Goal: Answer question/provide support

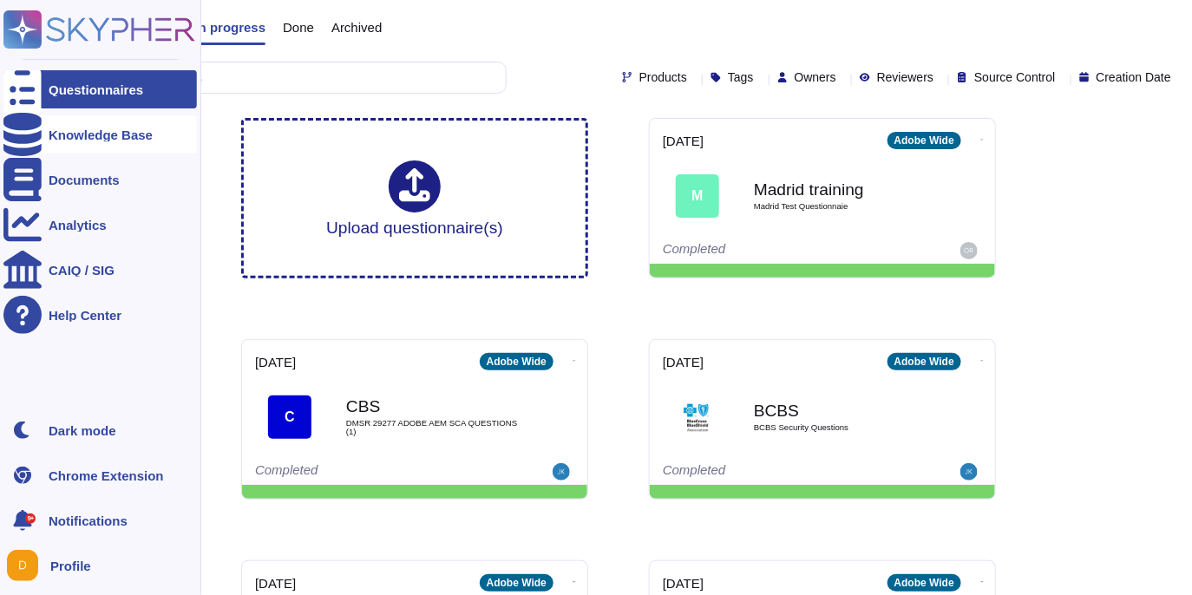
click at [24, 127] on icon at bounding box center [22, 134] width 38 height 43
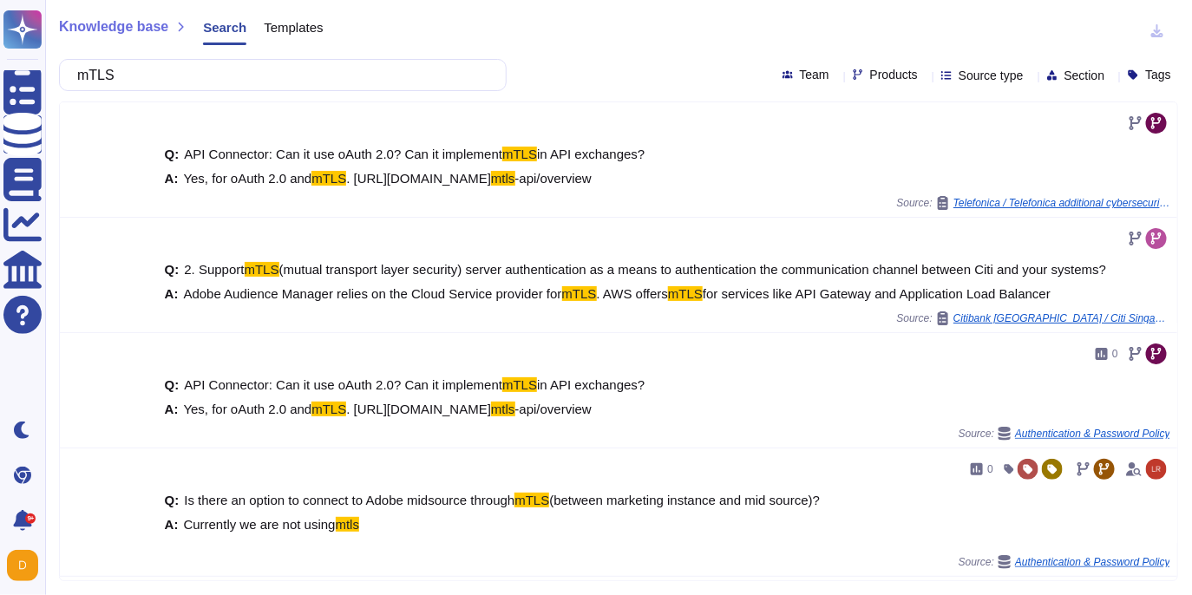
type input "mTLS"
click at [870, 71] on span "Products" at bounding box center [894, 75] width 48 height 12
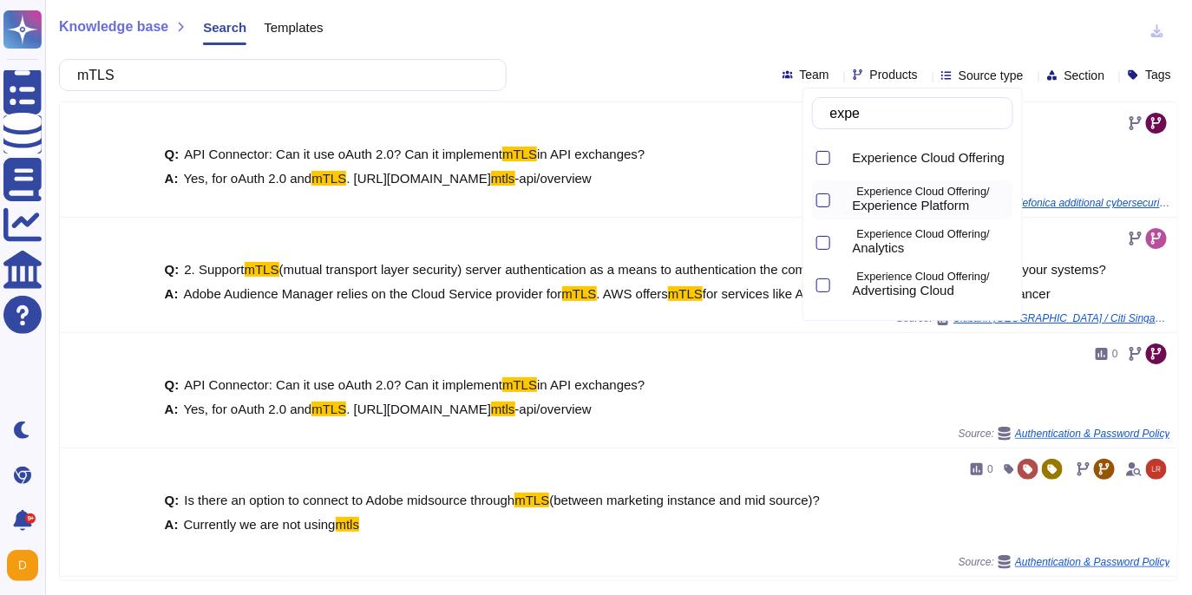
click at [899, 202] on span "Experience Platform" at bounding box center [910, 206] width 117 height 16
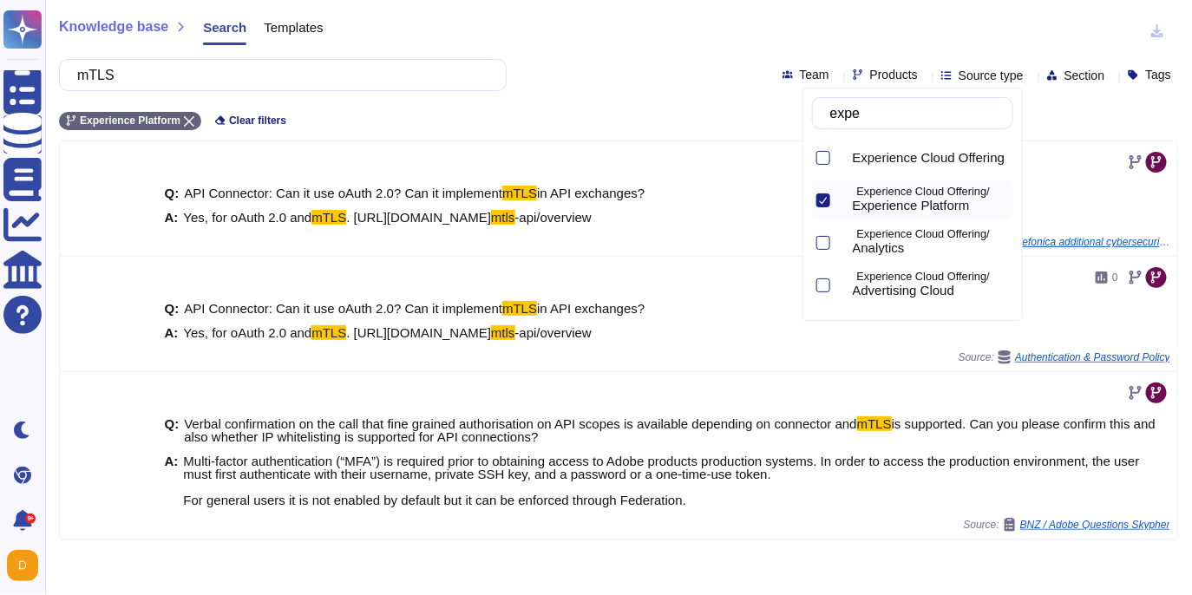
type input "expe"
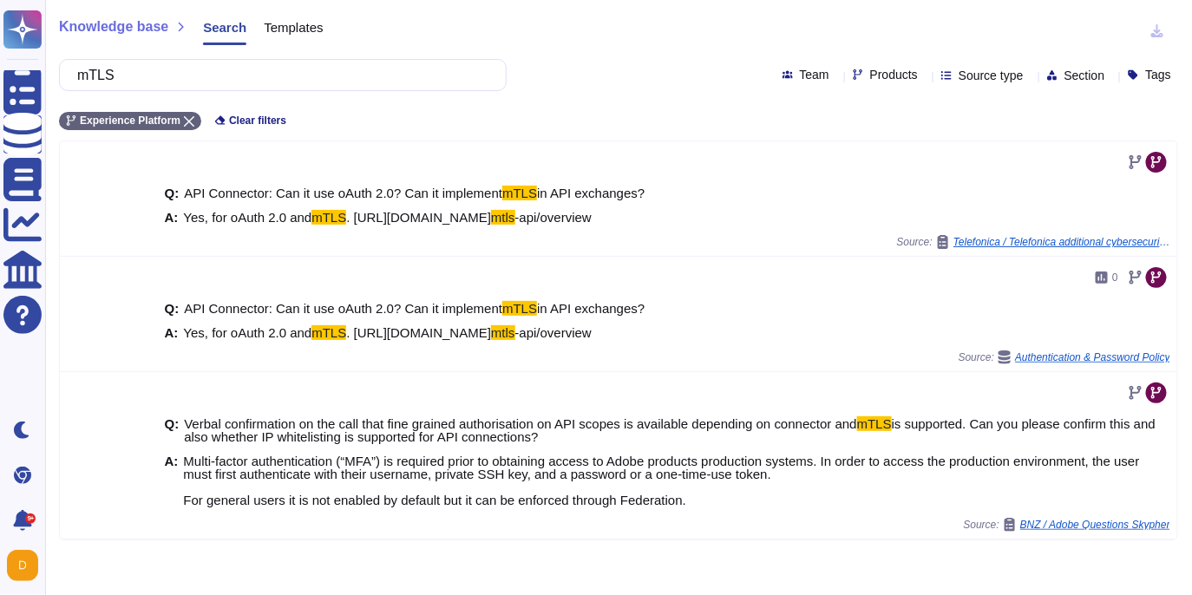
click at [711, 95] on div "Knowledge base Search Templates mTLS Team Products Source type Section Tags Exp…" at bounding box center [618, 297] width 1146 height 595
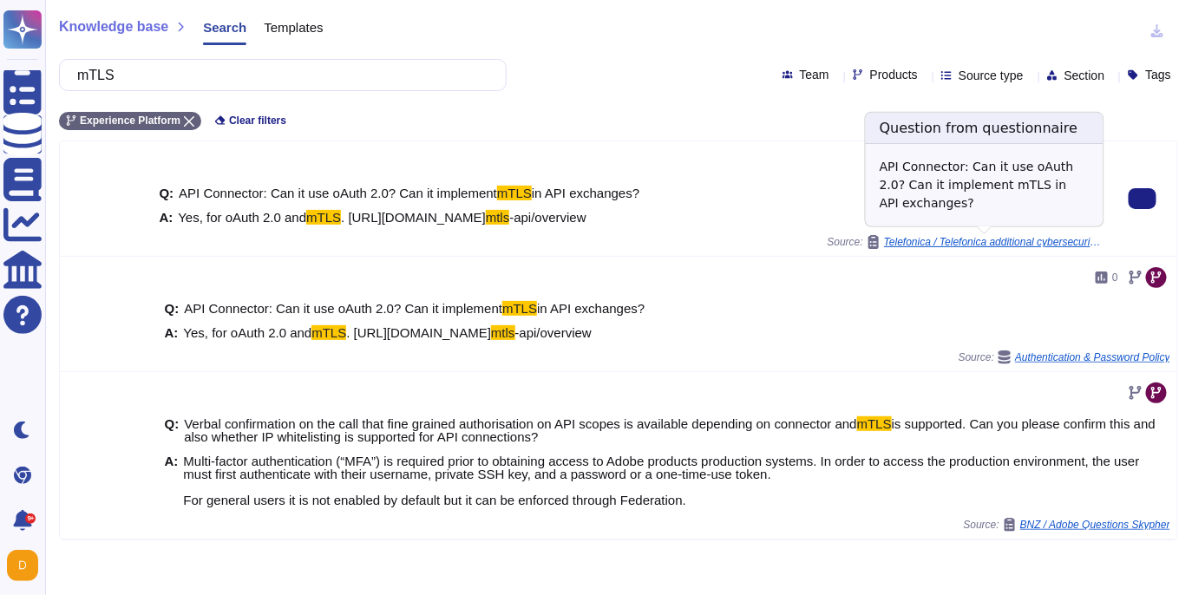
click at [964, 245] on span "Telefonica / Telefonica additional cybersecurity questions" at bounding box center [992, 242] width 217 height 10
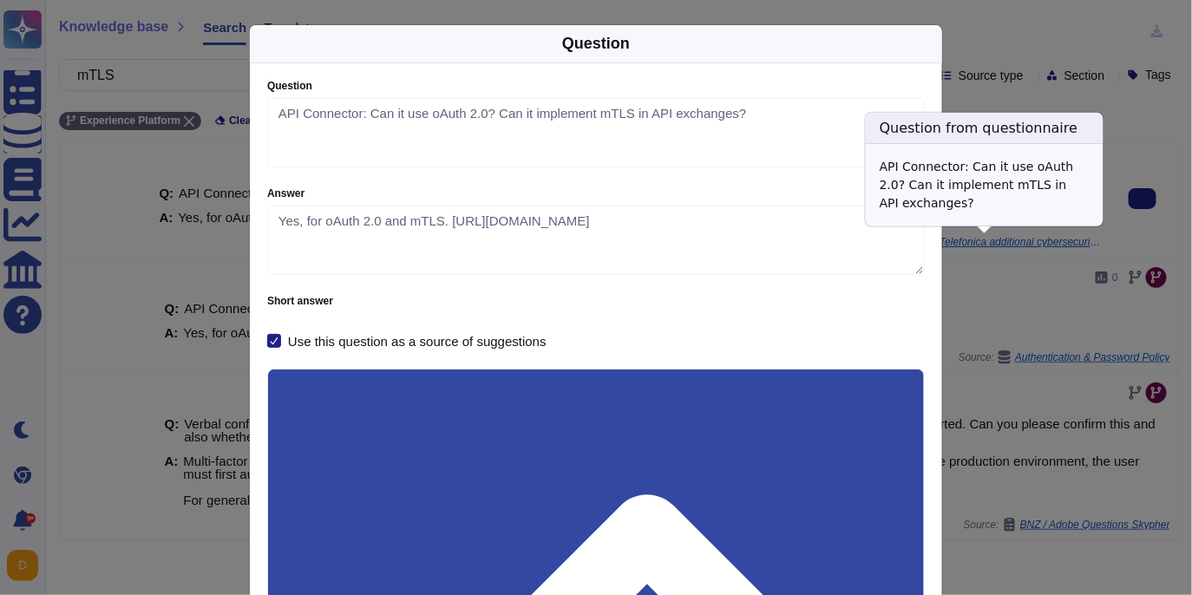
type textarea "API Connector: Can it use oAuth 2.0? Can it implement mTLS in API exchanges?"
type textarea "Yes, for oAuth 2.0 and mTLS. [URL][DOMAIN_NAME]"
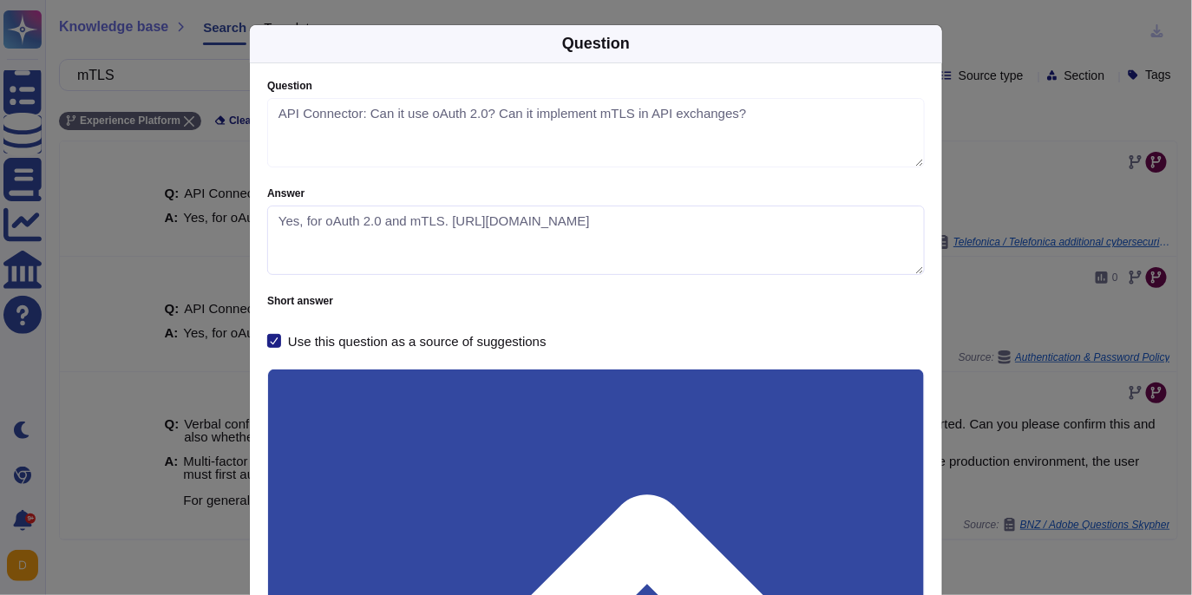
click at [561, 225] on textarea "Yes, for oAuth 2.0 and mTLS. [URL][DOMAIN_NAME]" at bounding box center [595, 240] width 657 height 69
drag, startPoint x: 460, startPoint y: 245, endPoint x: 421, endPoint y: 236, distance: 40.2
click at [421, 236] on textarea "Yes, for oAuth 2.0 and mTLS. [URL][DOMAIN_NAME]" at bounding box center [595, 240] width 657 height 69
click at [152, 225] on div "Question Question API Connector: Can it use oAuth 2.0? Can it implement mTLS in…" at bounding box center [596, 297] width 1192 height 595
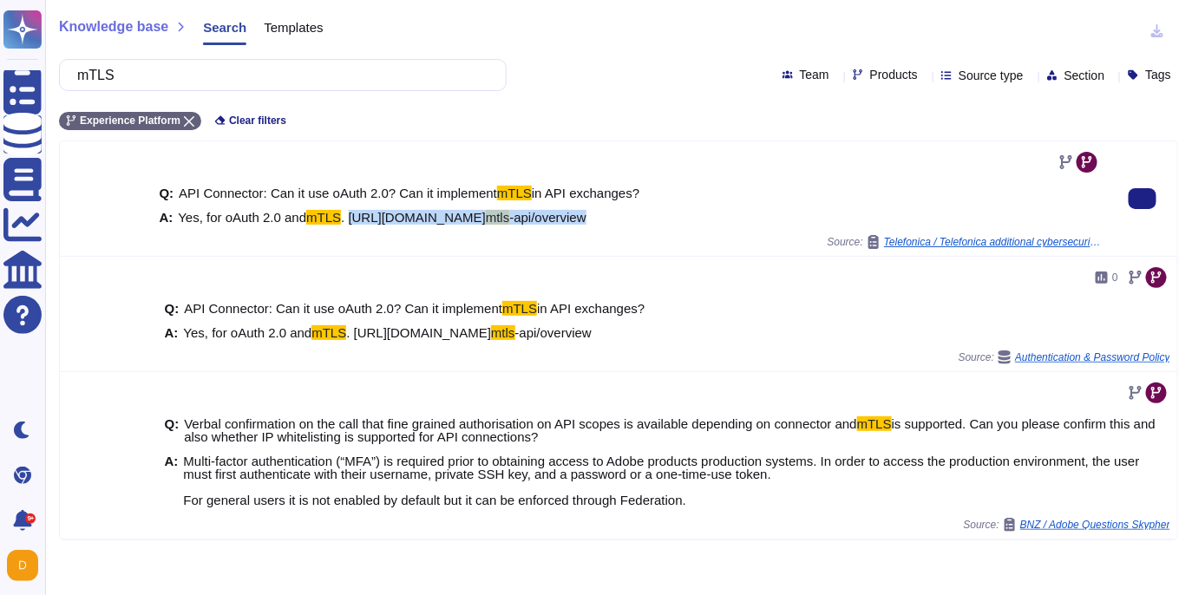
drag, startPoint x: 353, startPoint y: 219, endPoint x: 965, endPoint y: 212, distance: 612.3
click at [965, 212] on div "A: Yes, for oAuth 2.0 and mTLS . [URL][DOMAIN_NAME] mtls -api/overview" at bounding box center [630, 217] width 942 height 13
copy span "[URL][DOMAIN_NAME] mtls -api/overview"
click at [486, 220] on span ". [URL][DOMAIN_NAME]" at bounding box center [413, 217] width 145 height 15
click at [360, 219] on span ". [URL][DOMAIN_NAME]" at bounding box center [413, 217] width 145 height 15
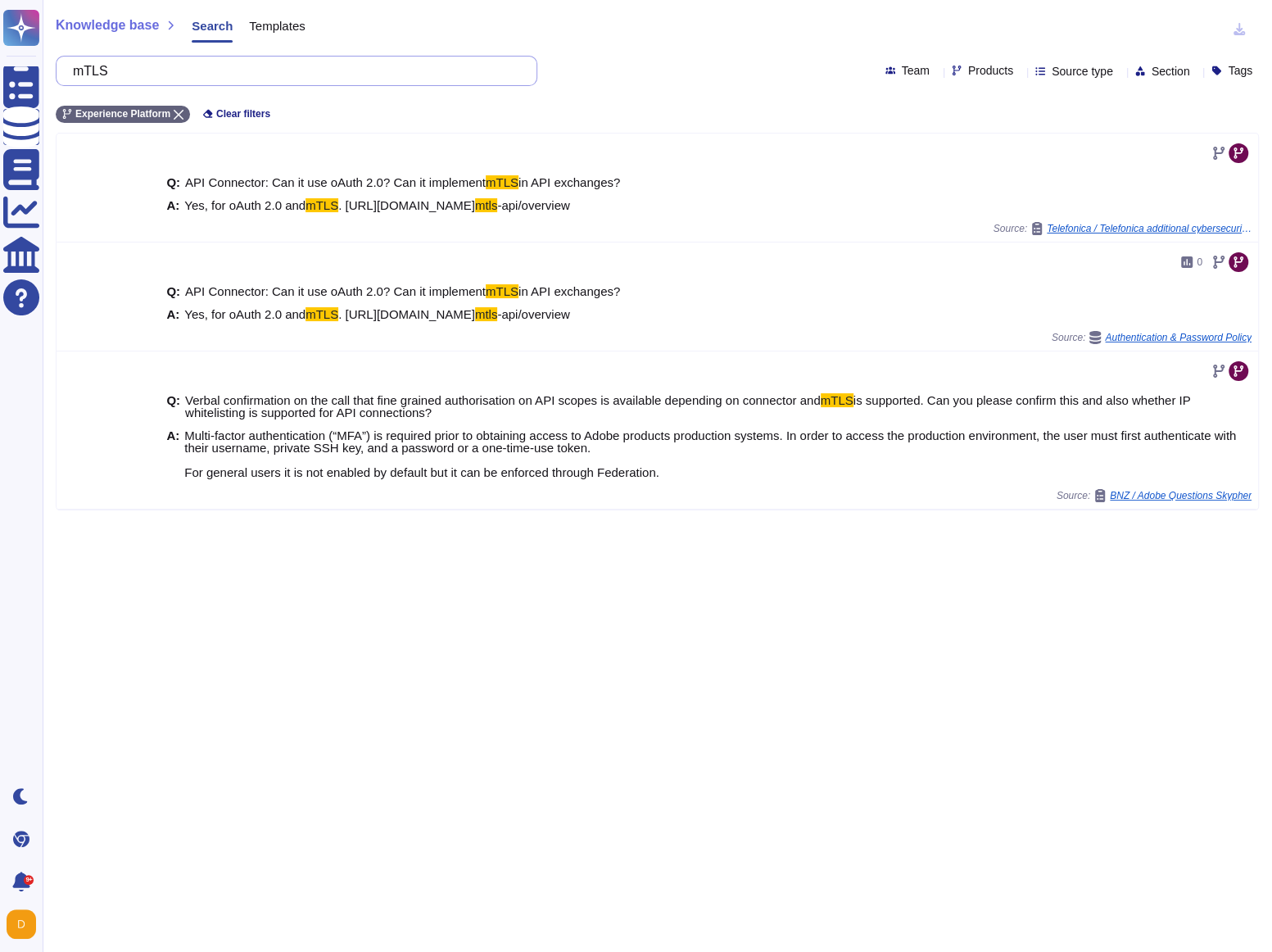
click at [364, 71] on input "mTLS" at bounding box center [293, 71] width 455 height 28
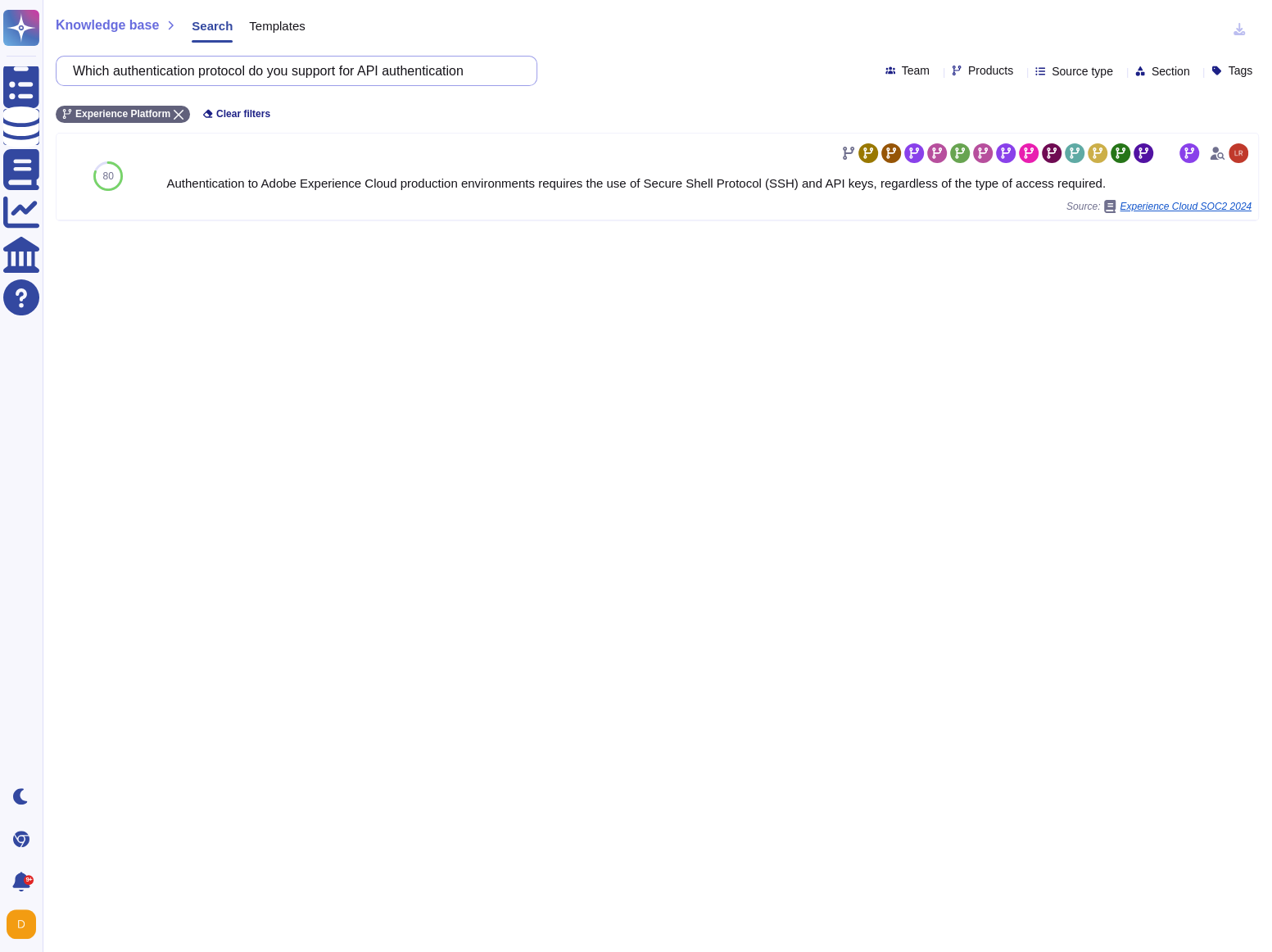
click at [501, 69] on input "Which authentication protocol do you support for API authentication" at bounding box center [293, 71] width 455 height 28
type input "Which authentication protocol do you support for API authentication"
drag, startPoint x: 150, startPoint y: 77, endPoint x: 241, endPoint y: 77, distance: 91.0
click at [241, 77] on input "Which authentication protocol do you support for API authentication" at bounding box center [293, 71] width 455 height 28
click at [968, 72] on span "Products" at bounding box center [991, 71] width 45 height 11
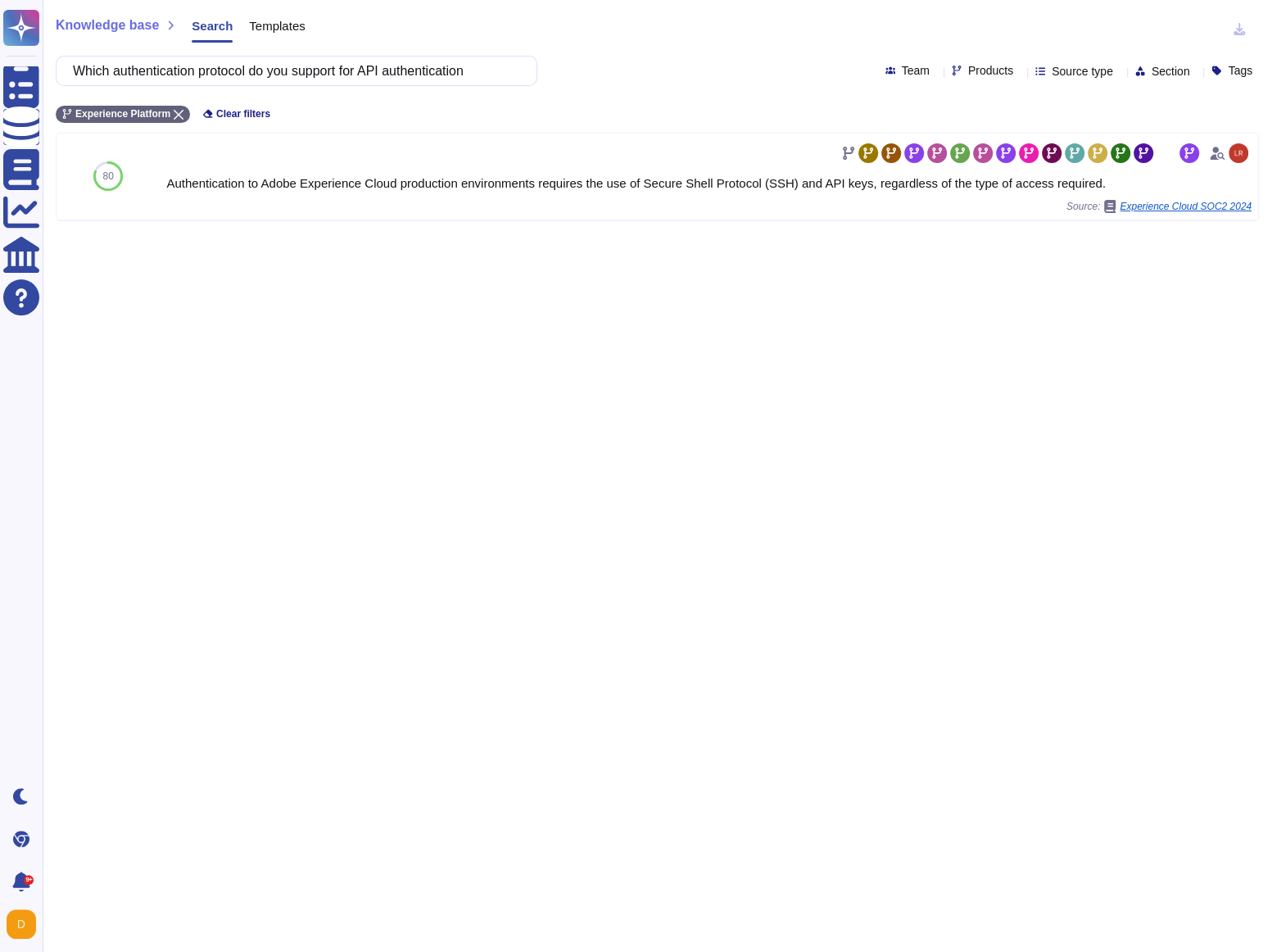
click at [786, 85] on div "Knowledge base Search Templates Which authentication protocol do you support fo…" at bounding box center [657, 476] width 1230 height 952
click at [968, 66] on span "Products" at bounding box center [991, 71] width 45 height 11
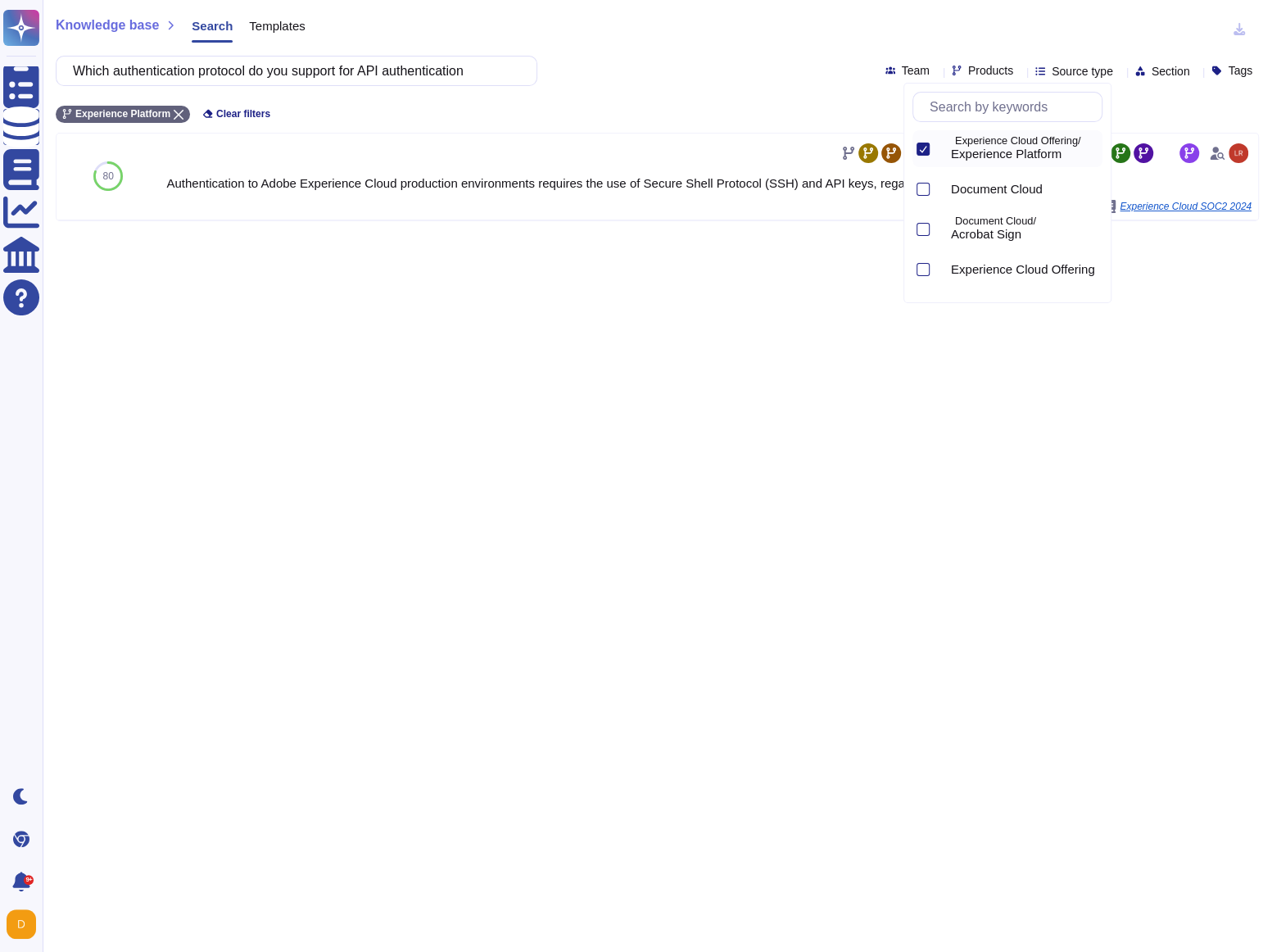
click at [923, 144] on icon at bounding box center [923, 148] width 8 height 8
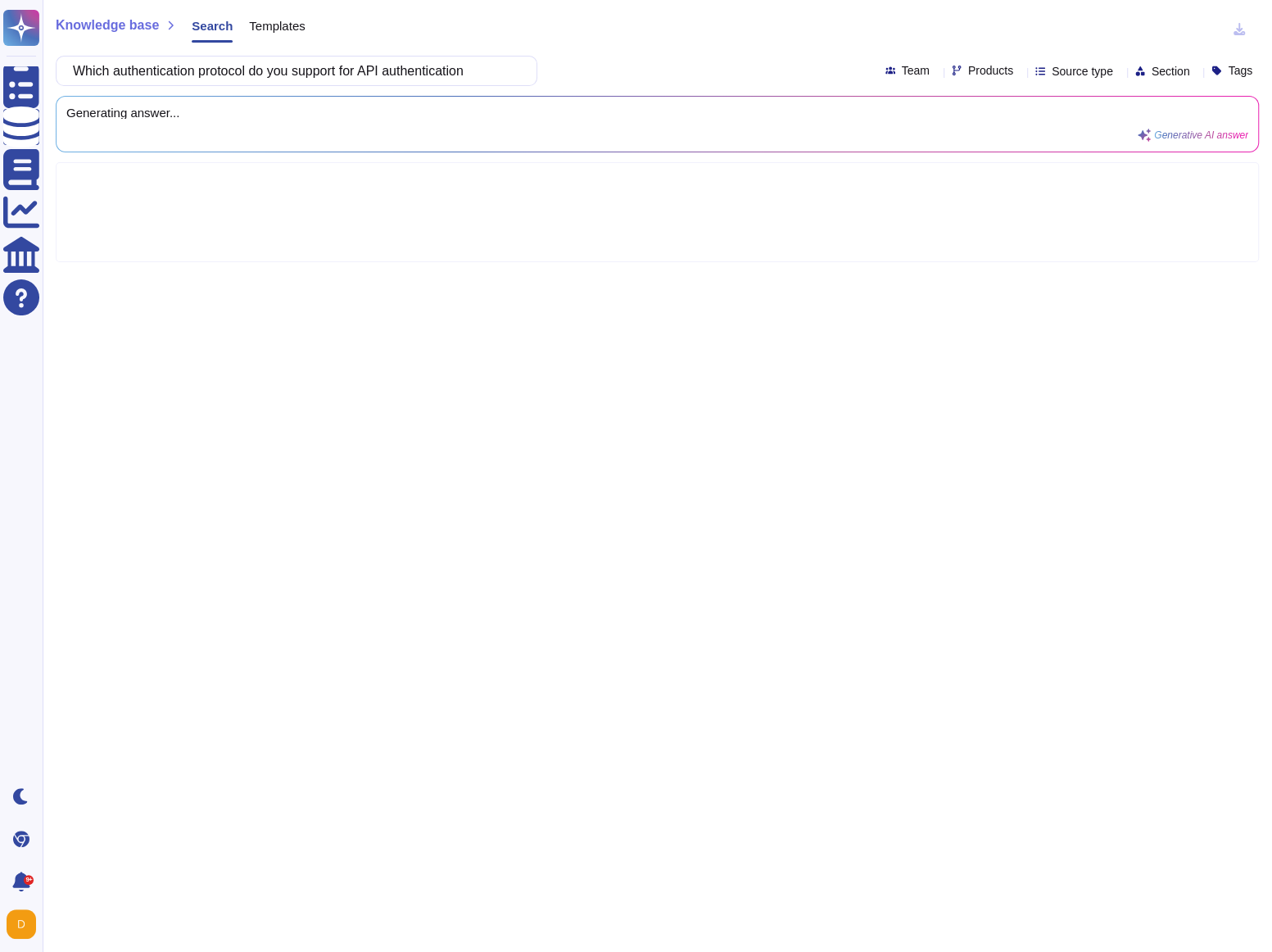
click at [731, 35] on div "Knowledge base Search Templates" at bounding box center [651, 29] width 1191 height 33
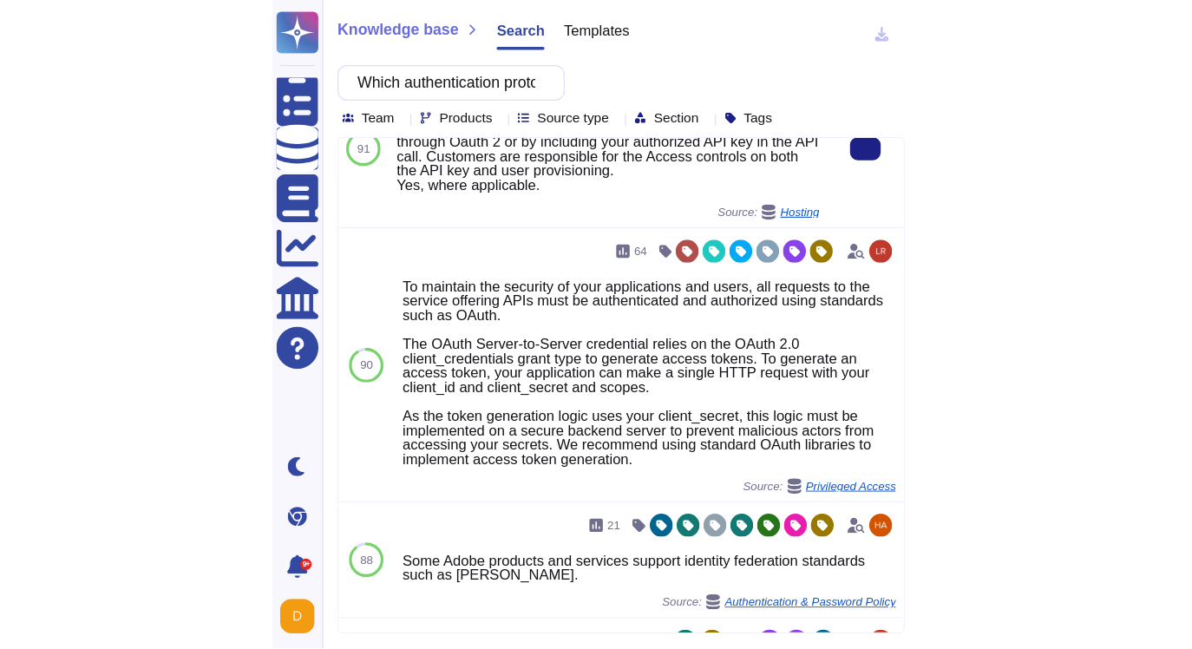
scroll to position [171, 0]
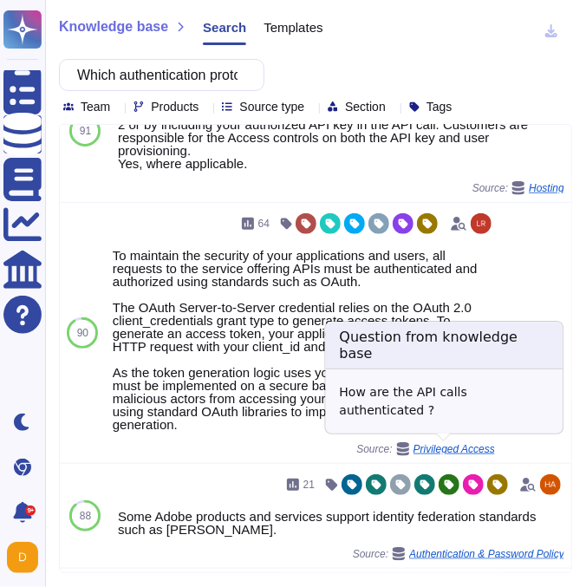
click at [461, 444] on span "Privileged Access" at bounding box center [455, 449] width 82 height 10
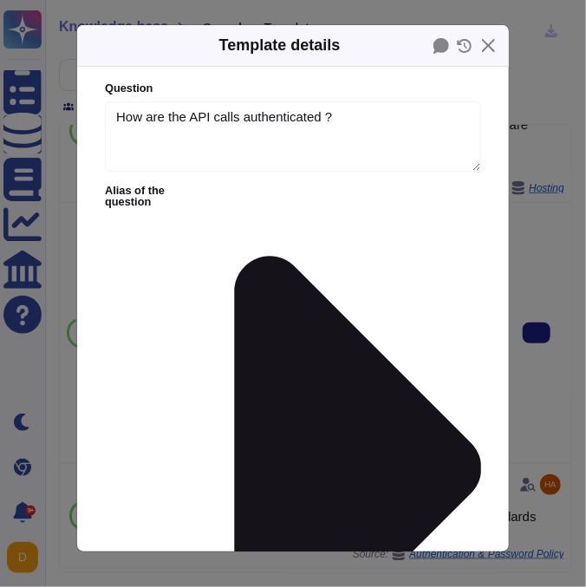
type textarea "How are the API calls authenticated ?"
type textarea "To maintain the security of your applications and users, all requests to the se…"
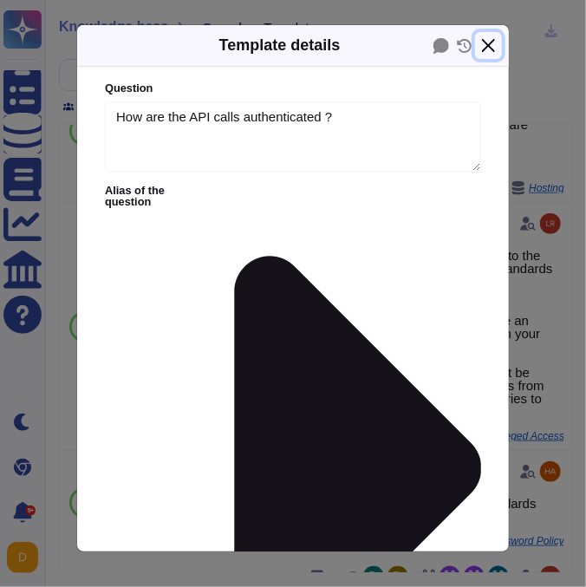
click at [494, 52] on button "Close" at bounding box center [488, 45] width 27 height 27
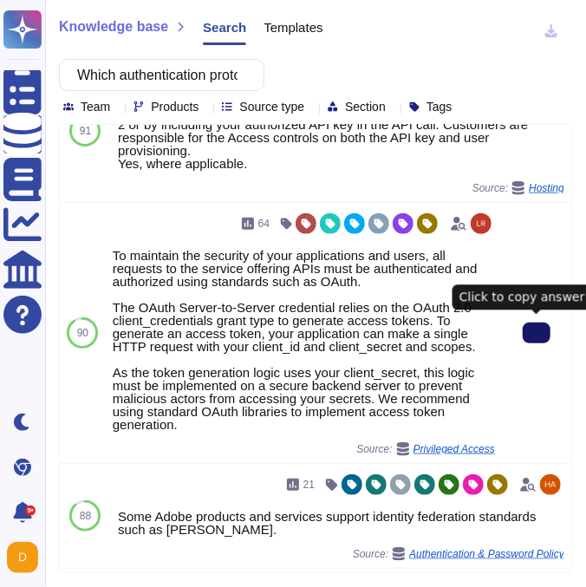
click at [526, 328] on button at bounding box center [537, 333] width 28 height 21
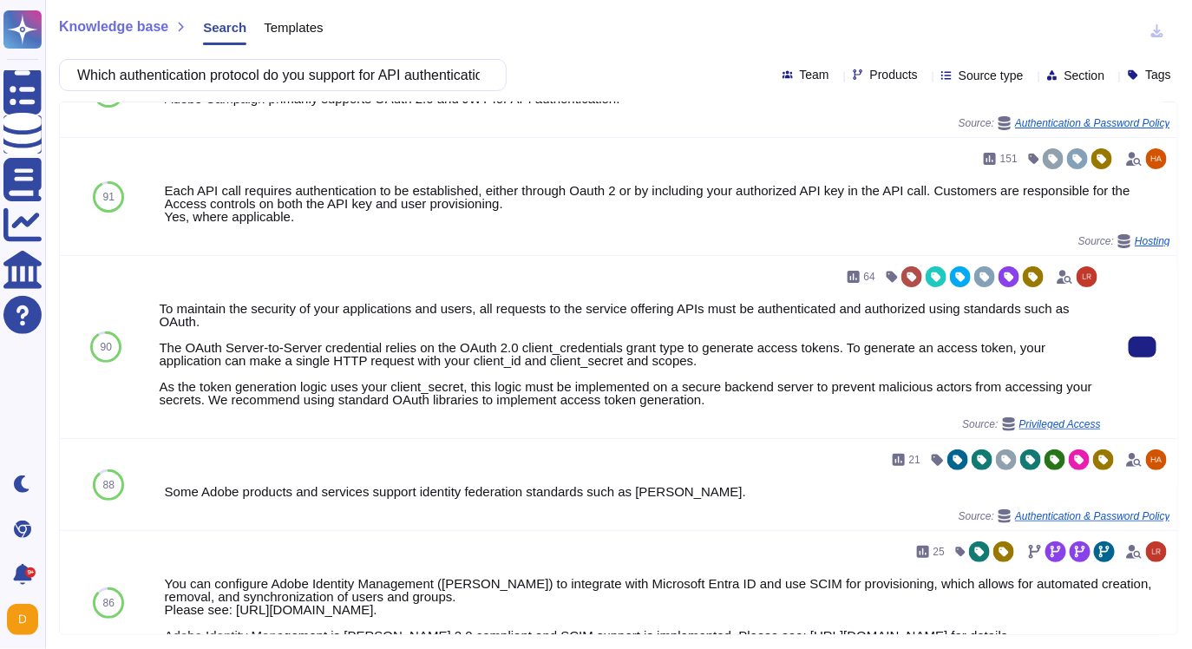
scroll to position [39, 0]
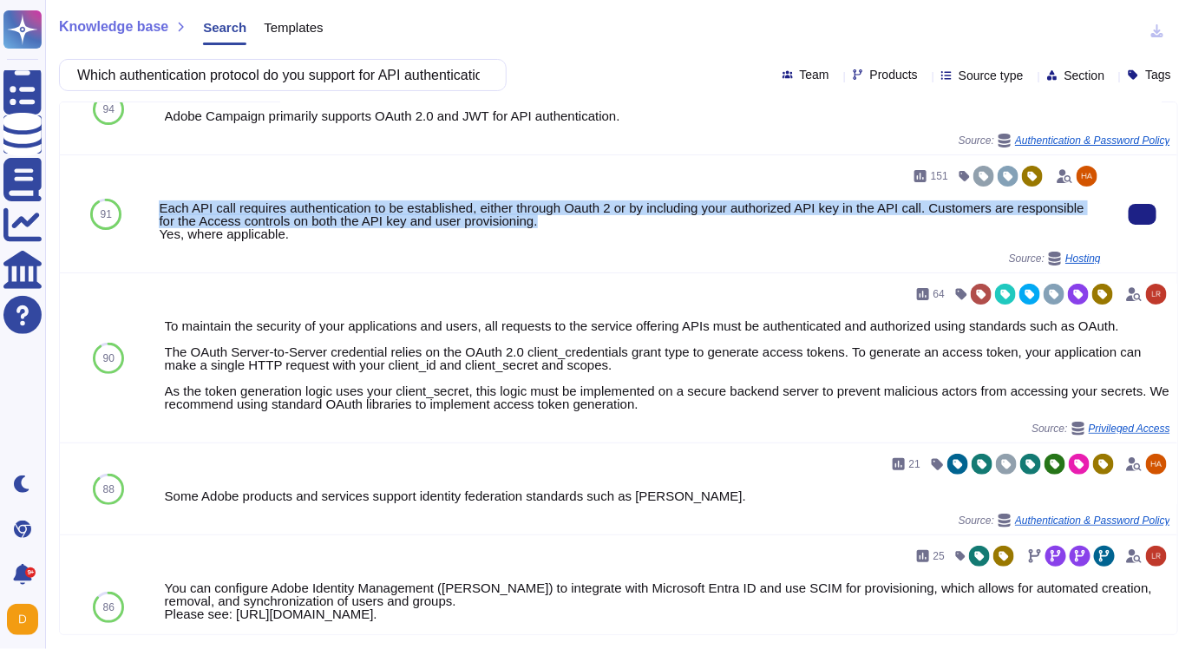
drag, startPoint x: 624, startPoint y: 222, endPoint x: 160, endPoint y: 207, distance: 463.3
click at [160, 207] on div "Each API call requires authentication to be established, either through Oauth 2…" at bounding box center [630, 220] width 942 height 39
copy div "Each API call requires authentication to be established, either through Oauth 2…"
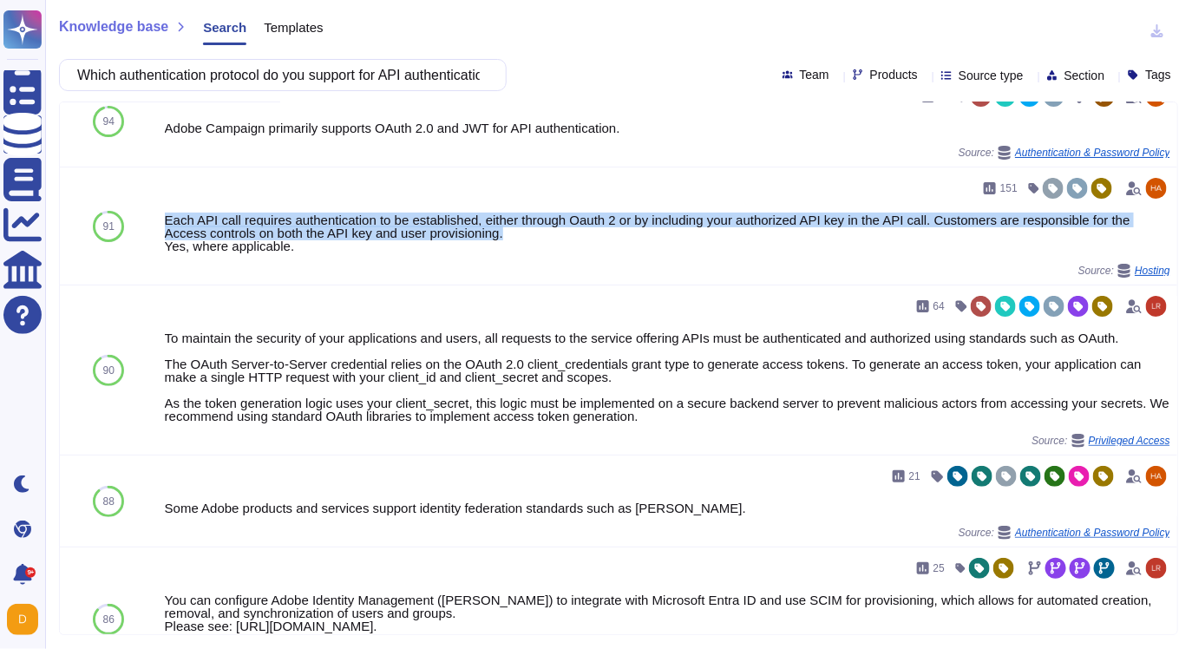
scroll to position [23, 0]
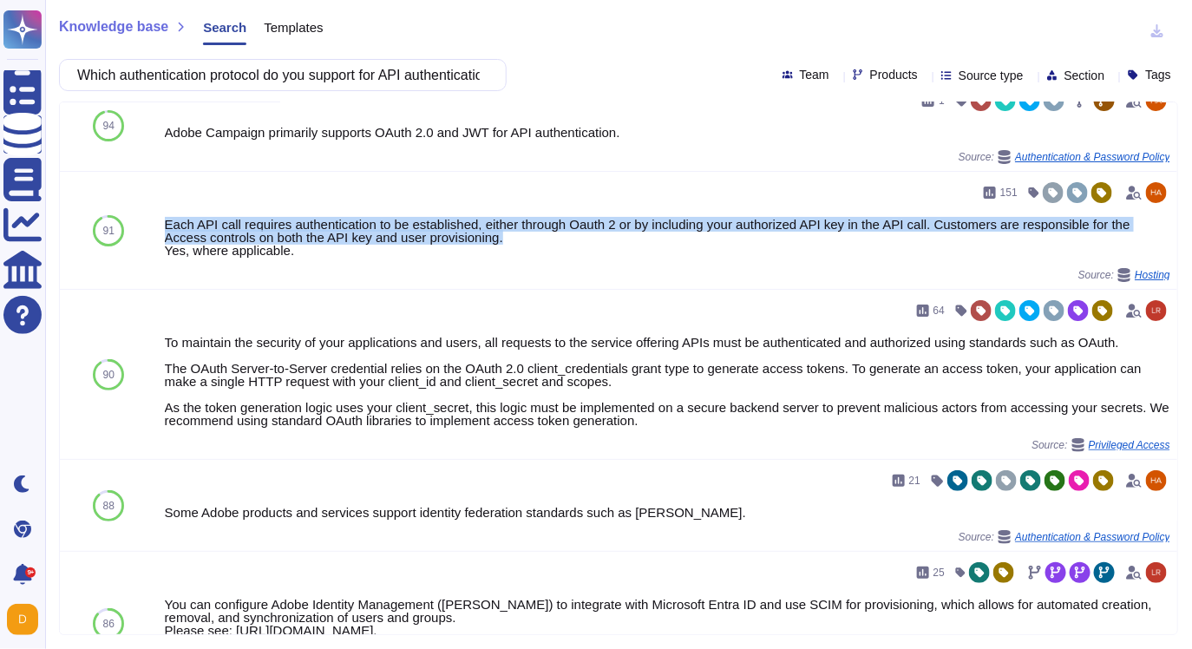
copy div "Each API call requires authentication to be established, either through Oauth 2…"
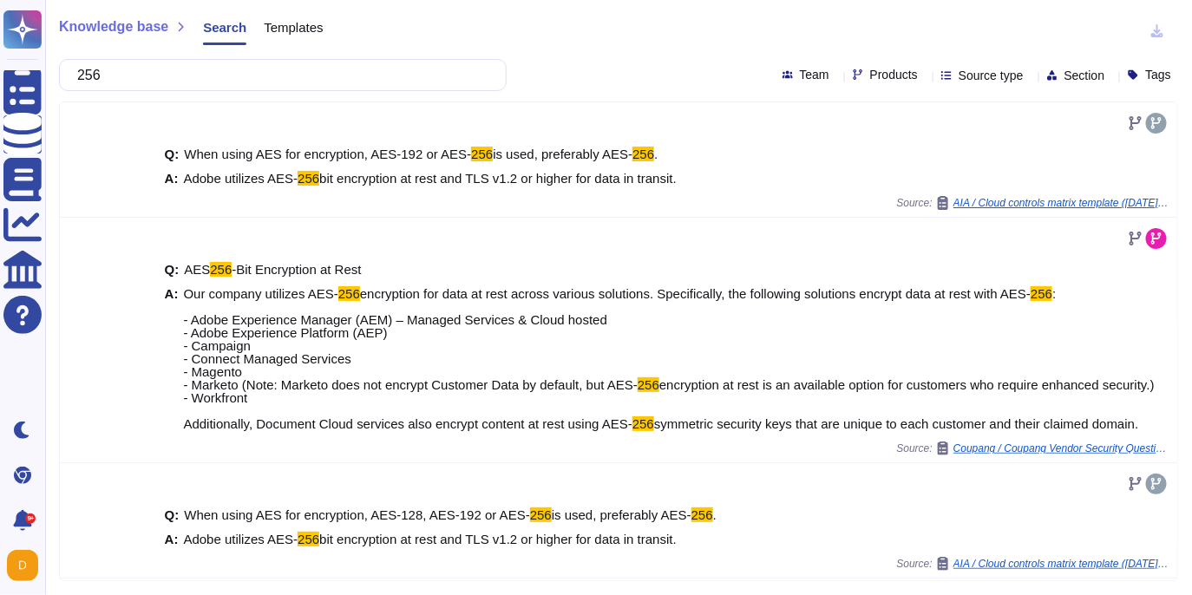
scroll to position [468, 0]
